Goal: Task Accomplishment & Management: Complete application form

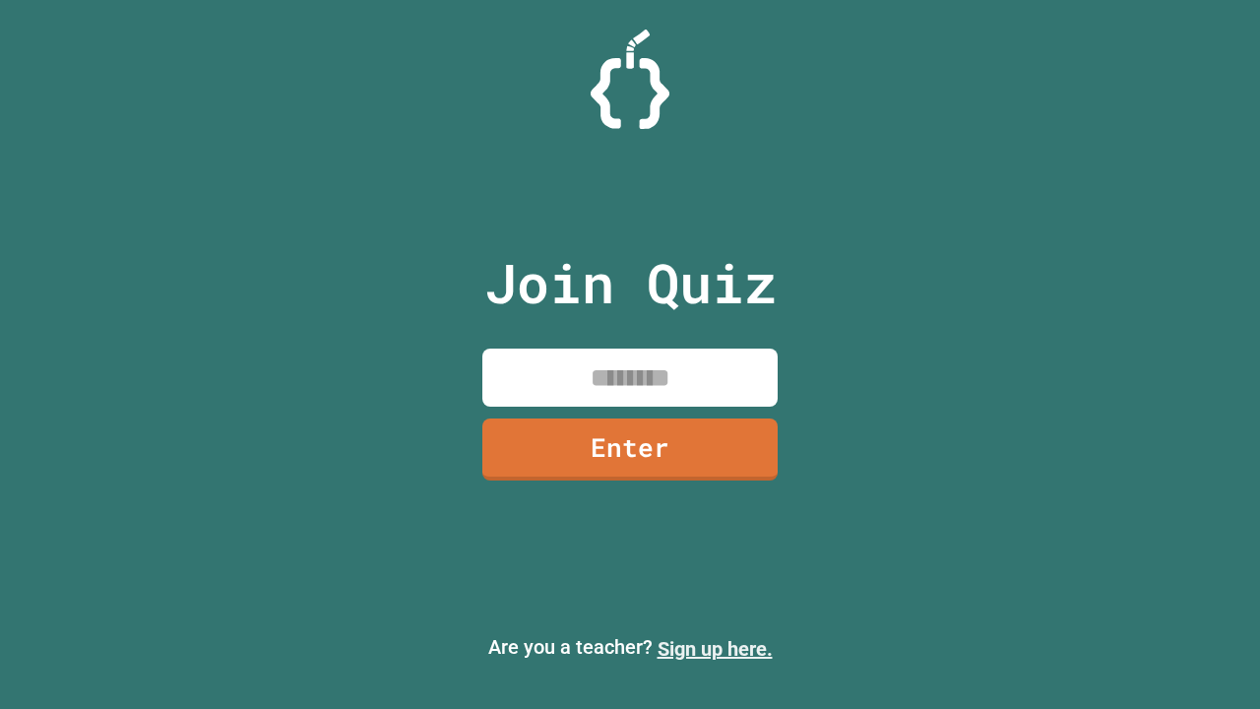
click at [715, 649] on link "Sign up here." at bounding box center [715, 649] width 115 height 24
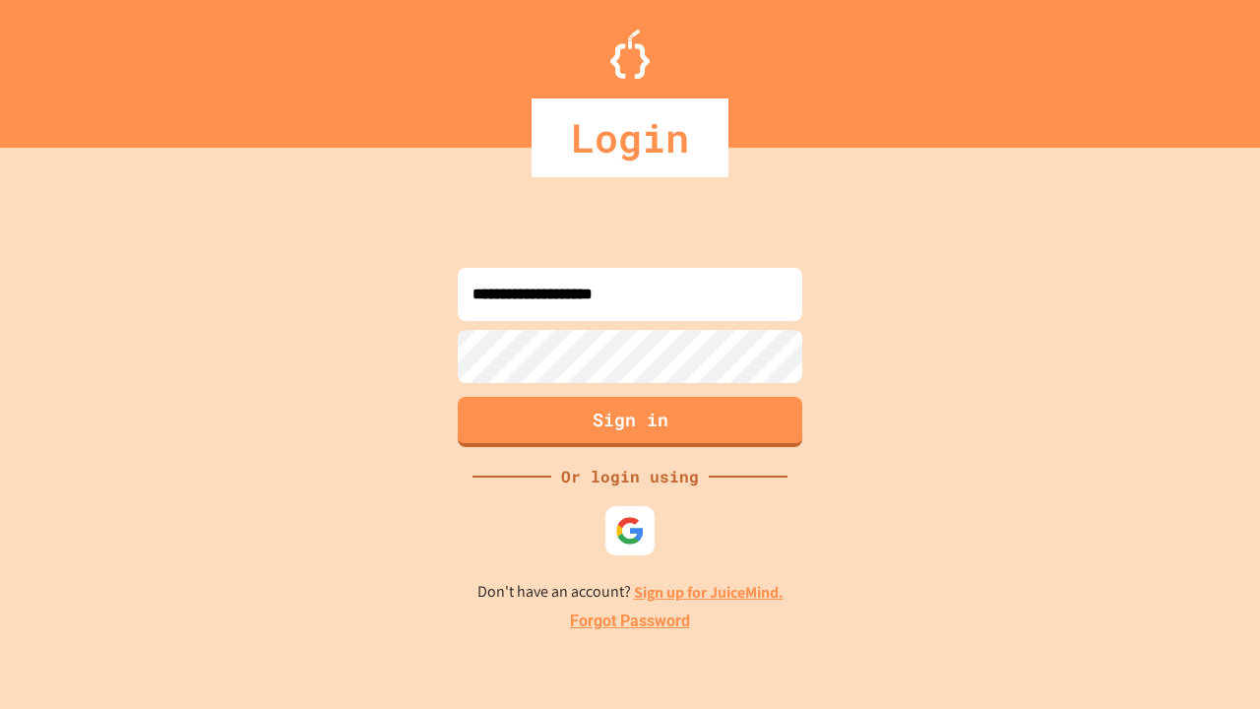
type input "**********"
